Goal: Information Seeking & Learning: Learn about a topic

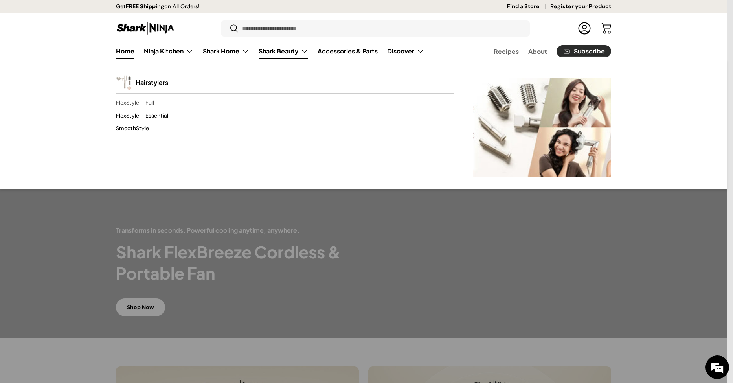
click at [142, 102] on link "FlexStyle - Full" at bounding box center [285, 103] width 338 height 13
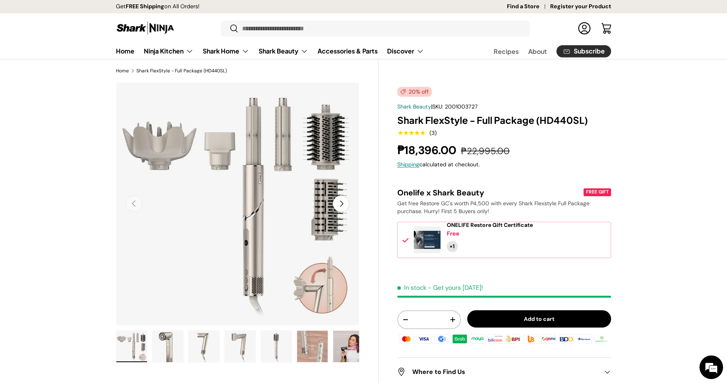
click at [342, 201] on button "Next" at bounding box center [341, 203] width 17 height 17
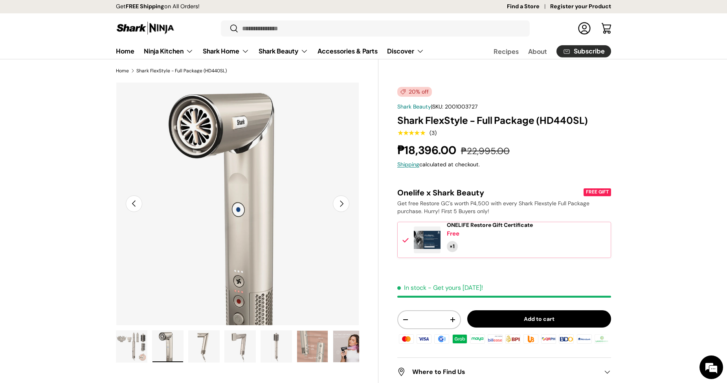
click at [342, 201] on button "Next" at bounding box center [341, 203] width 17 height 17
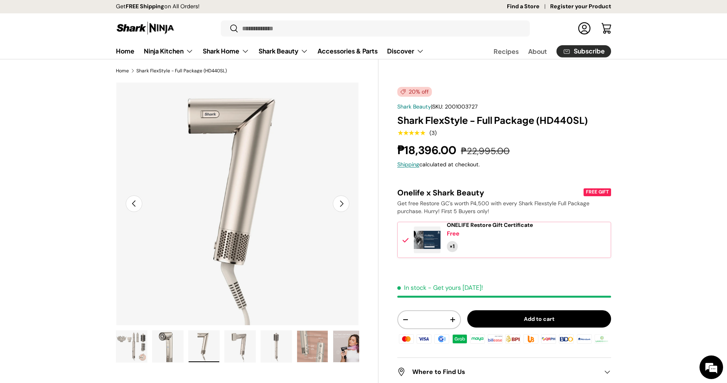
click at [342, 201] on button "Next" at bounding box center [341, 203] width 17 height 17
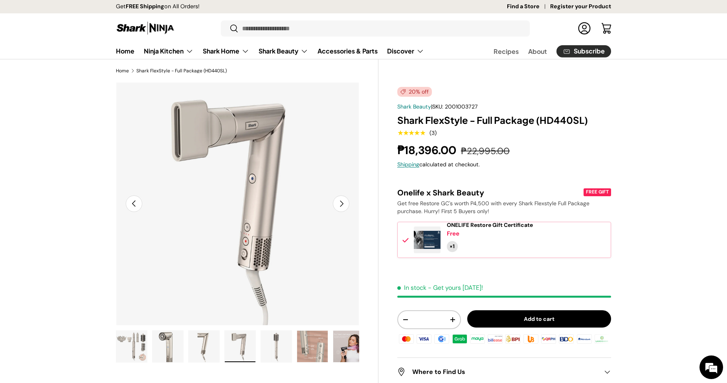
click at [342, 201] on button "Next" at bounding box center [341, 203] width 17 height 17
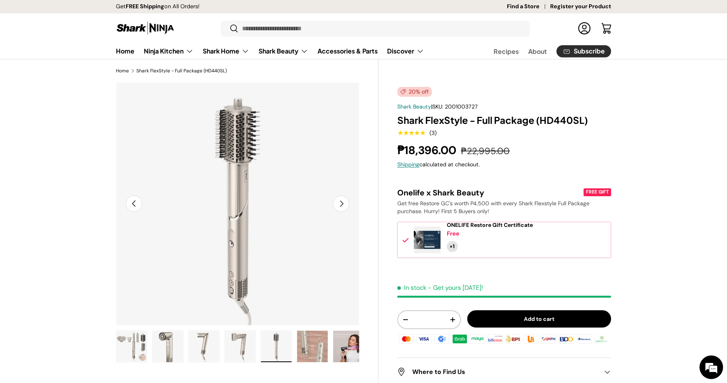
click at [342, 201] on button "Next" at bounding box center [341, 203] width 17 height 17
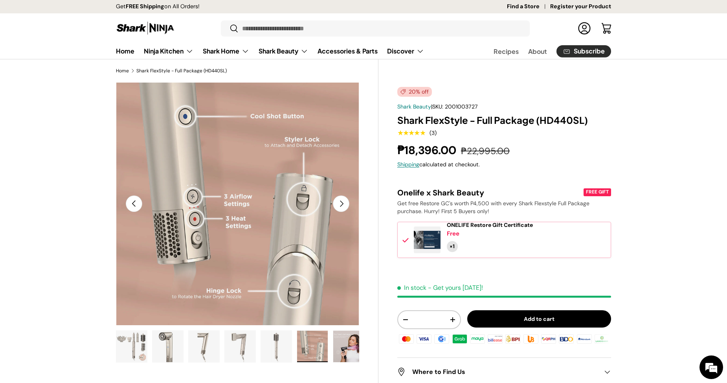
click at [134, 357] on img "Gallery Viewer" at bounding box center [131, 346] width 31 height 31
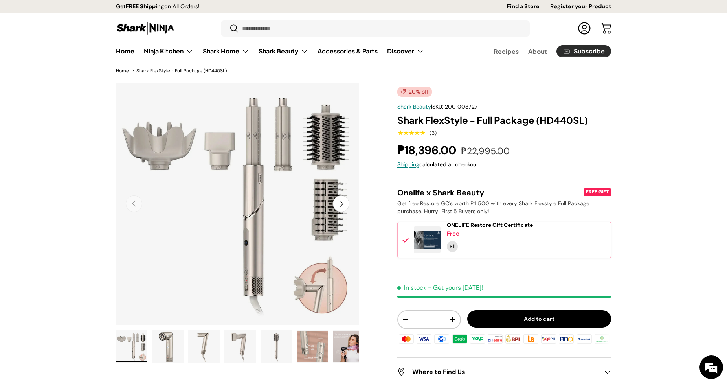
click at [342, 205] on button "Next" at bounding box center [341, 203] width 17 height 17
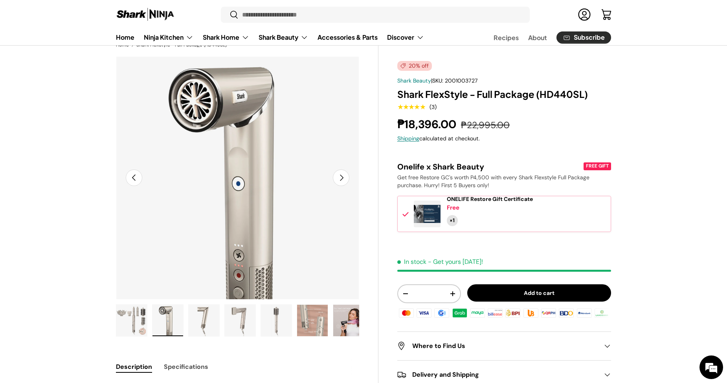
scroll to position [39, 0]
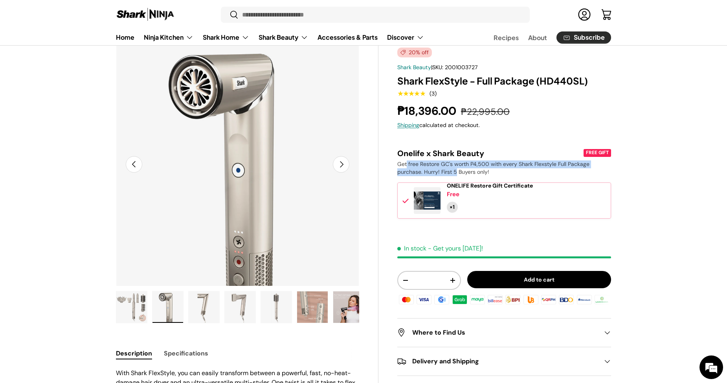
drag, startPoint x: 406, startPoint y: 167, endPoint x: 456, endPoint y: 173, distance: 50.3
click at [456, 173] on span "Get free Restore GC's worth P4,500 with every Shark Flexstyle Full Package purc…" at bounding box center [493, 167] width 192 height 15
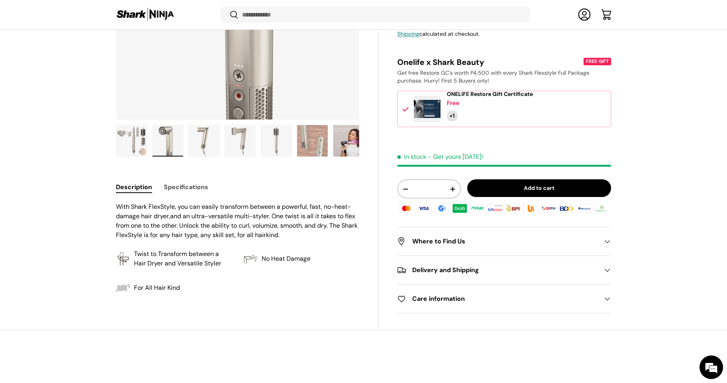
scroll to position [234, 0]
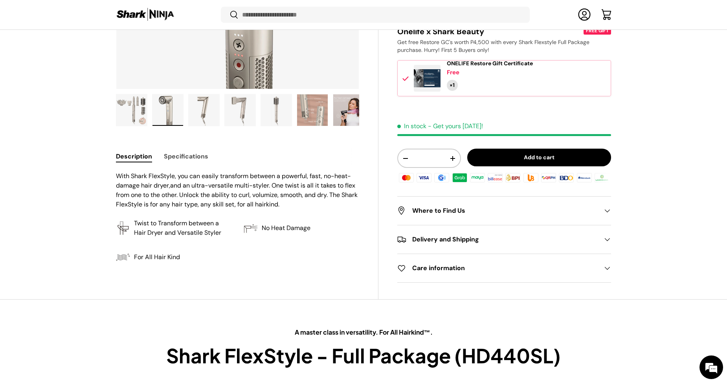
click at [454, 216] on summary "Where to Find Us" at bounding box center [504, 211] width 214 height 28
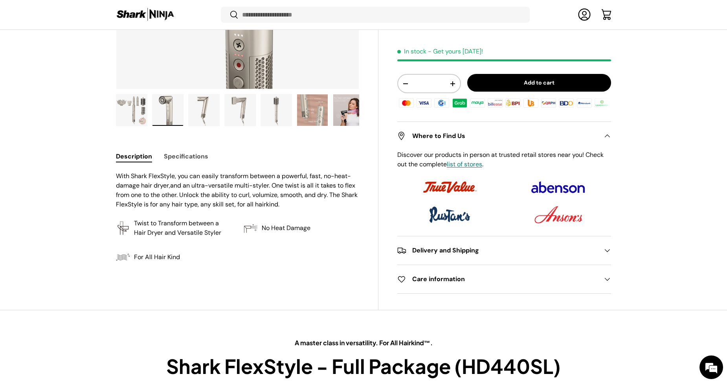
click at [439, 251] on h2 "Delivery and Shipping" at bounding box center [497, 250] width 201 height 9
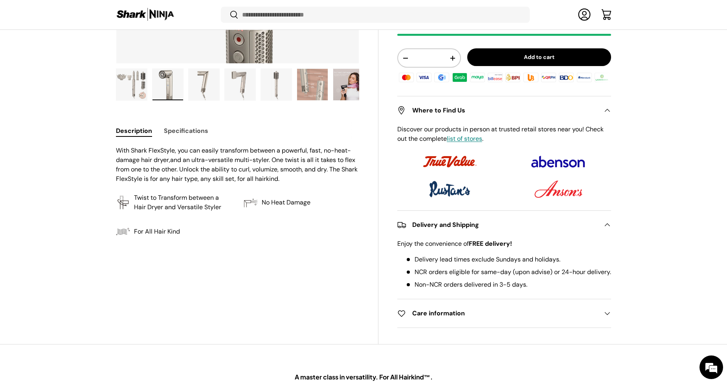
scroll to position [274, 0]
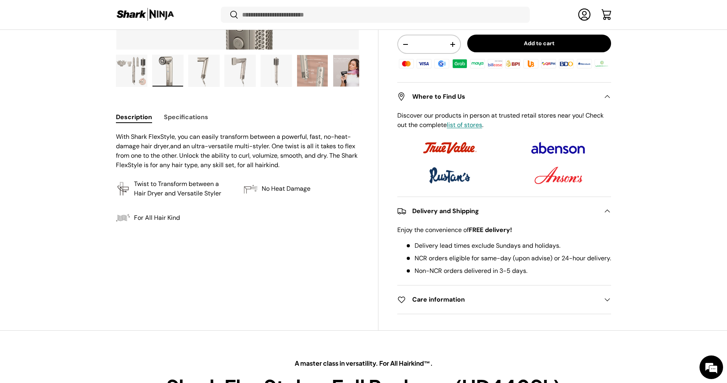
click at [452, 306] on summary "Care information" at bounding box center [504, 299] width 214 height 28
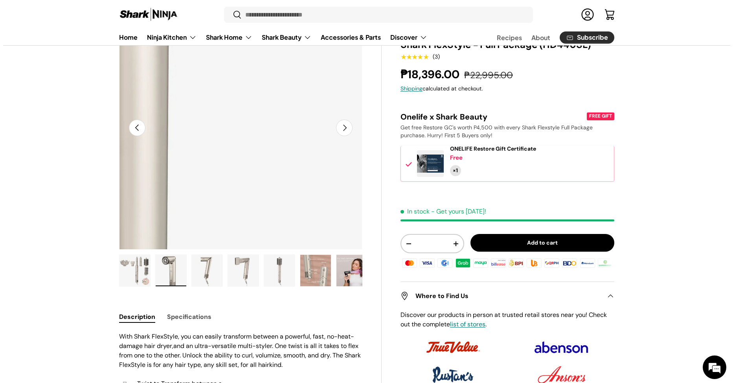
scroll to position [0, 0]
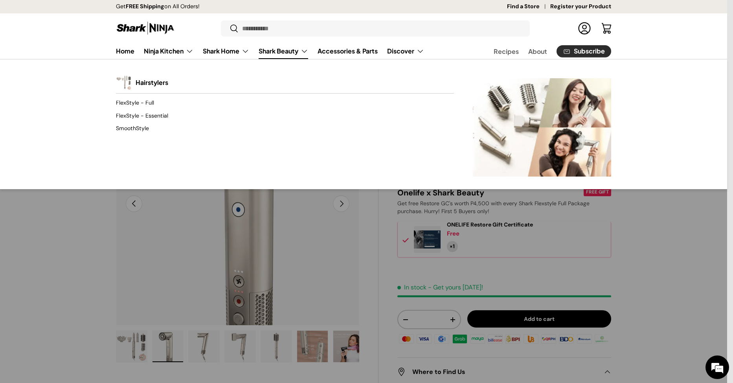
click at [283, 52] on link "Shark Beauty" at bounding box center [284, 51] width 50 height 16
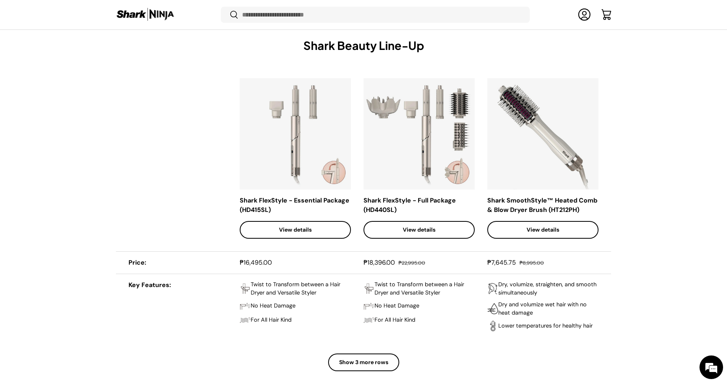
click at [144, 245] on th "Facet" at bounding box center [178, 159] width 124 height 186
